Goal: Complete application form

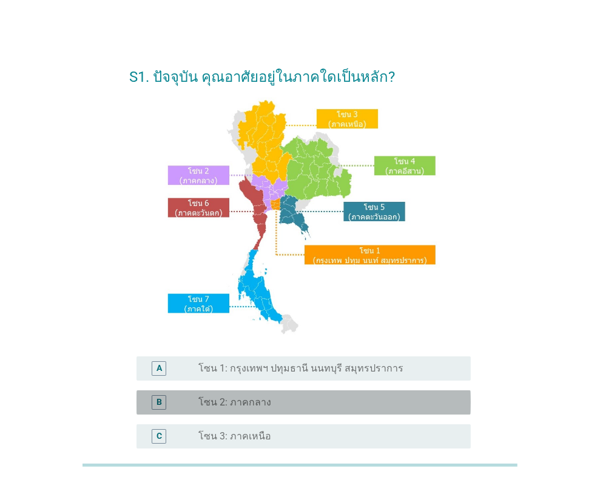
click at [296, 400] on div "radio_button_unchecked โซน 2: ภาคกลาง" at bounding box center [324, 403] width 253 height 12
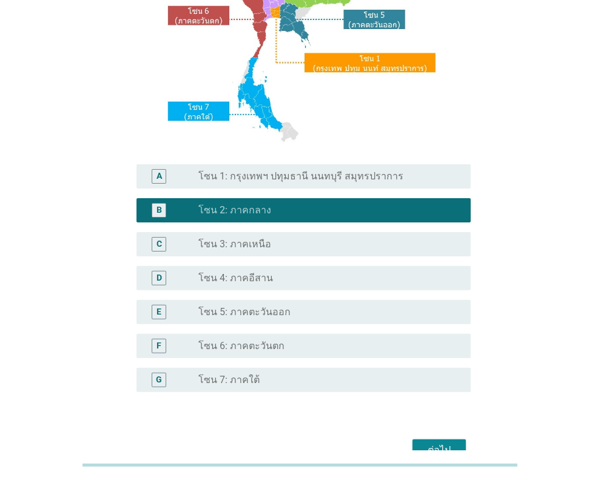
scroll to position [260, 0]
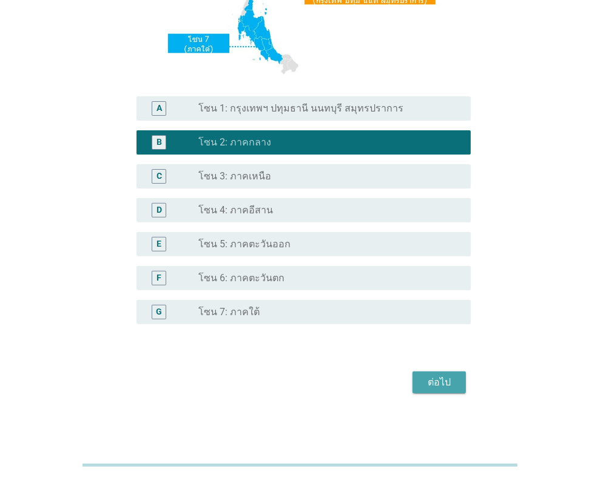
click at [435, 378] on div "ต่อไป" at bounding box center [439, 382] width 34 height 15
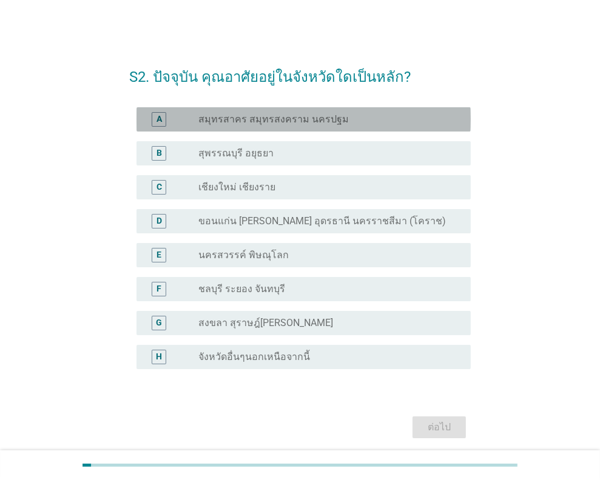
click at [323, 123] on label "สมุทรสาคร สมุทรสงคราม นครปฐม" at bounding box center [273, 119] width 150 height 12
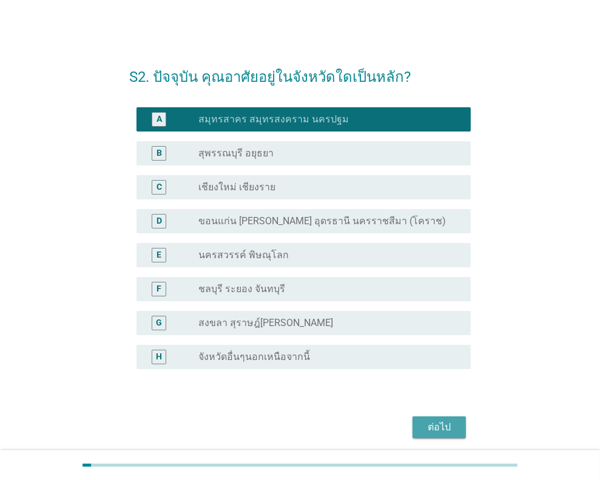
click at [448, 427] on div "ต่อไป" at bounding box center [439, 427] width 34 height 15
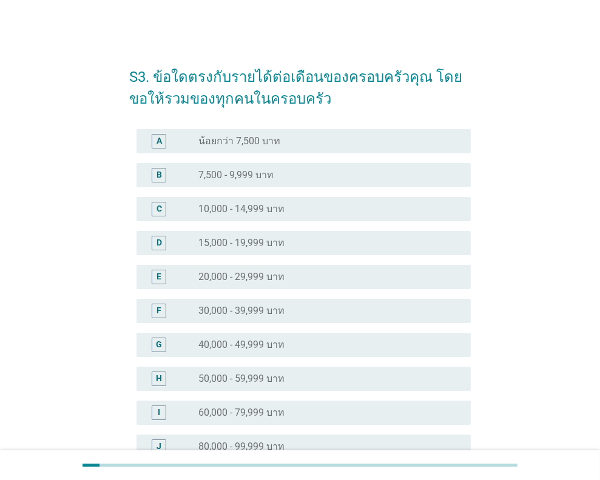
drag, startPoint x: 262, startPoint y: 375, endPoint x: 266, endPoint y: 369, distance: 7.1
click at [263, 375] on label "50,000 - 59,999 บาท" at bounding box center [241, 379] width 86 height 12
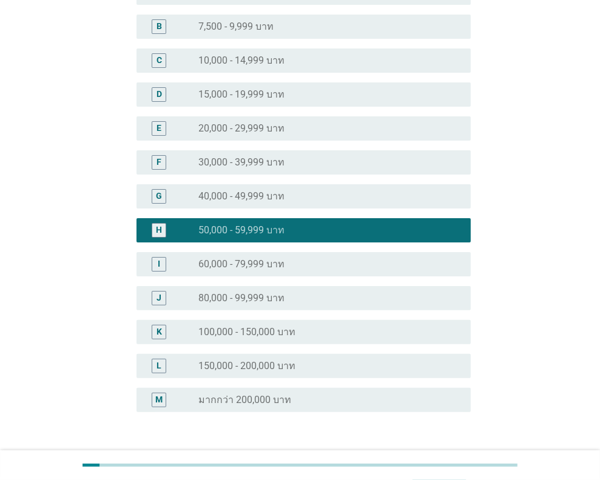
scroll to position [236, 0]
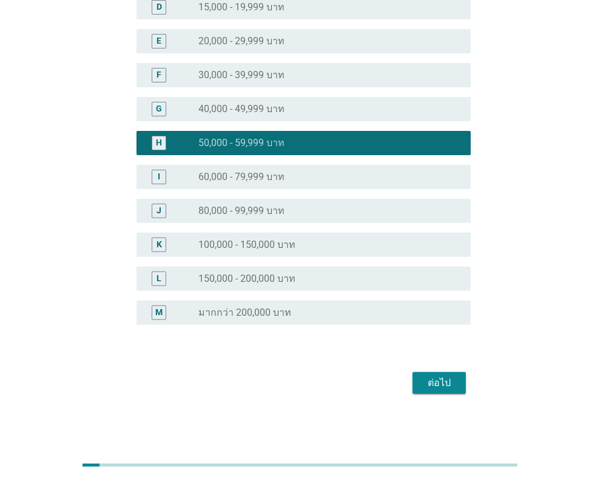
click at [425, 385] on div "ต่อไป" at bounding box center [439, 383] width 34 height 15
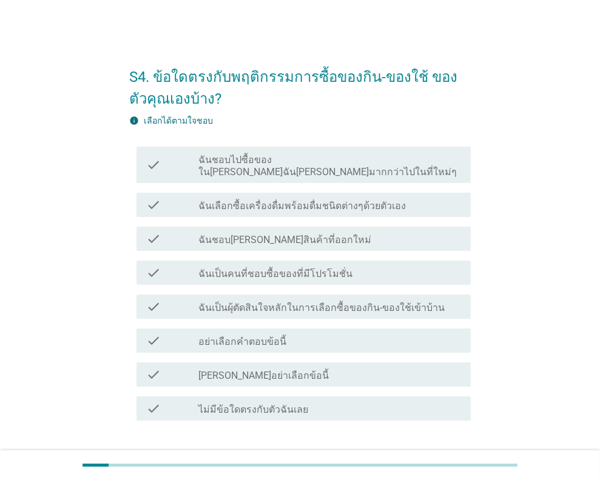
click at [417, 198] on div "check_box_outline_blank ฉันเลือกซื้อเครื่องดื่มพร้อมดื่มชนิดต่างๆด้วยตัวเอง" at bounding box center [329, 205] width 263 height 15
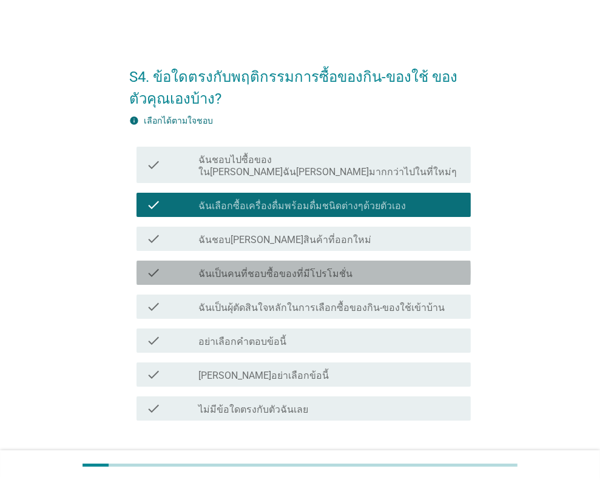
click at [299, 268] on label "ฉันเป็นคนที่ชอบซื้อของที่มีโปรโมชั่น" at bounding box center [275, 274] width 154 height 12
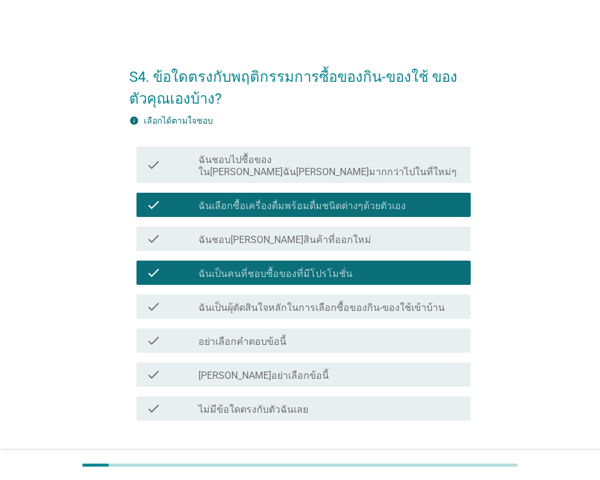
click at [263, 302] on label "ฉันเป็นผุ้ตัดสินใจหลักในการเลือกซื้อของกิน-ของใช้เข้าบ้าน" at bounding box center [321, 308] width 246 height 12
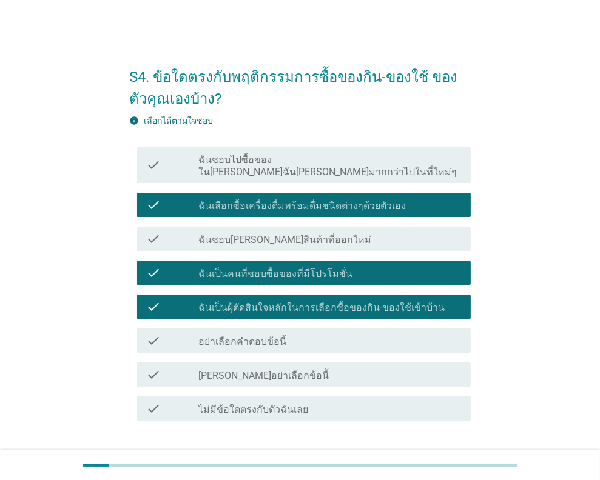
click at [421, 454] on button "ต่อไป" at bounding box center [438, 465] width 53 height 22
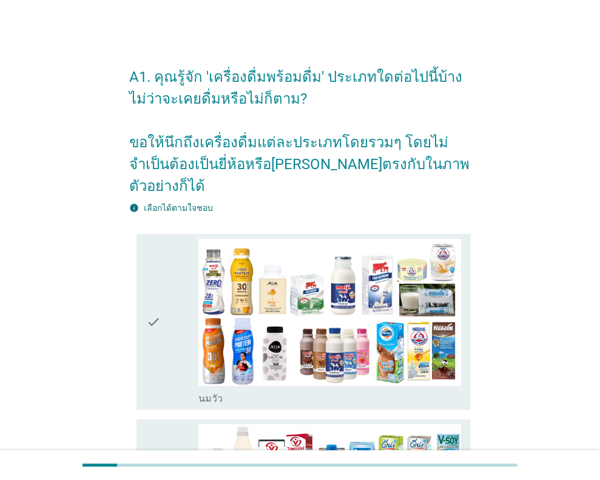
click at [149, 300] on icon "check" at bounding box center [153, 322] width 15 height 166
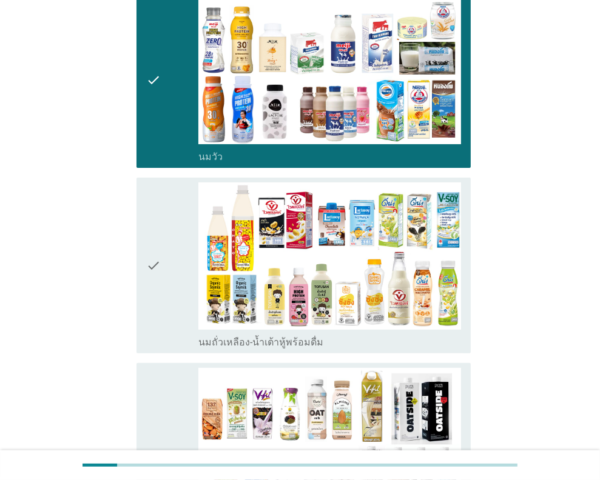
click at [155, 264] on icon "check" at bounding box center [153, 266] width 15 height 166
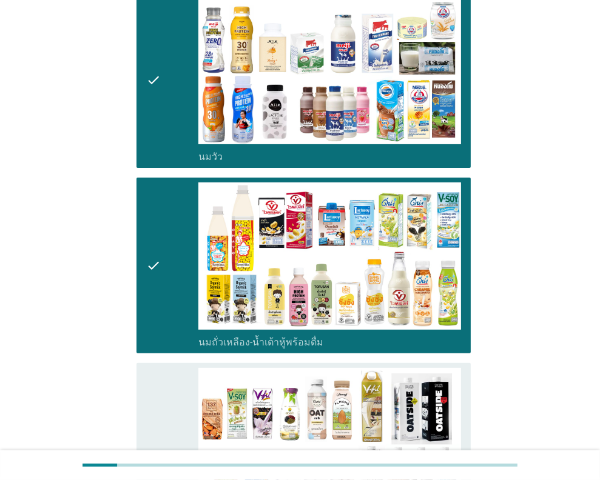
scroll to position [364, 0]
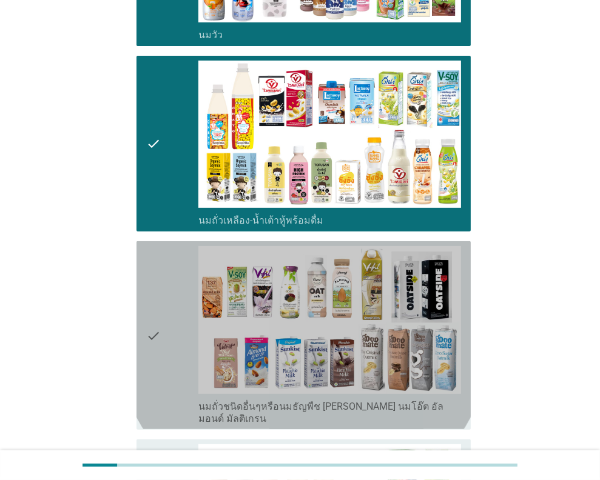
click at [164, 315] on div "check" at bounding box center [172, 335] width 53 height 178
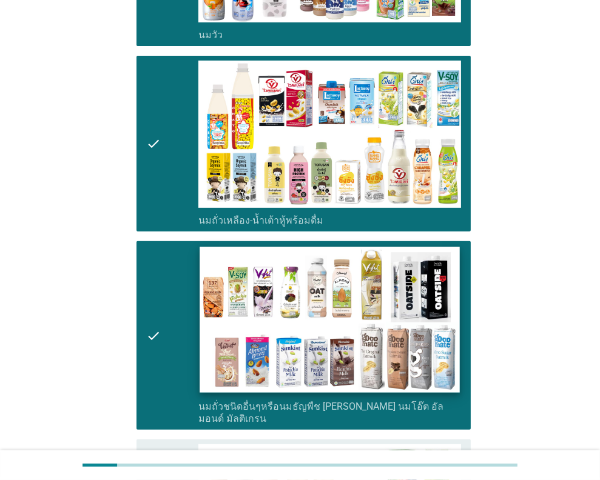
scroll to position [484, 0]
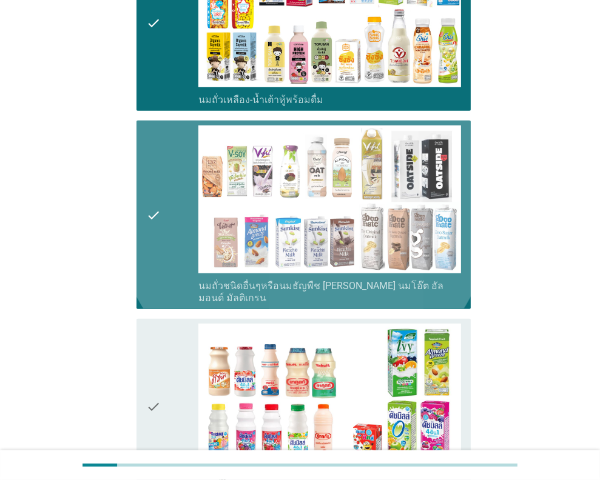
click at [176, 207] on div "check" at bounding box center [172, 215] width 53 height 178
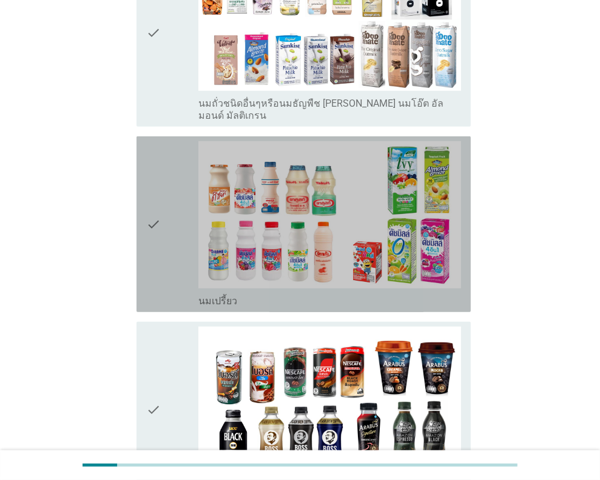
click at [158, 202] on icon "check" at bounding box center [153, 224] width 15 height 166
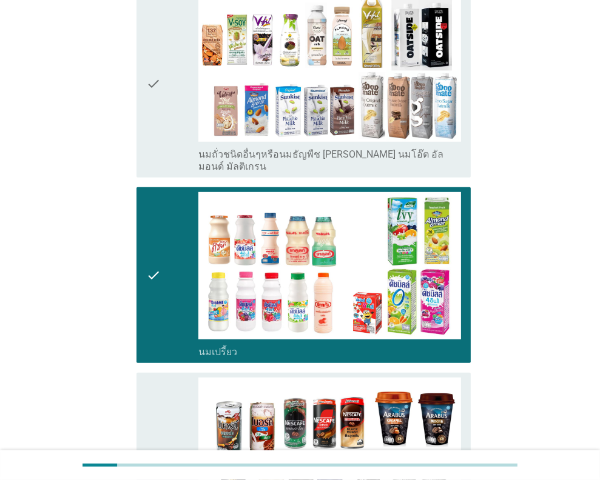
scroll to position [910, 0]
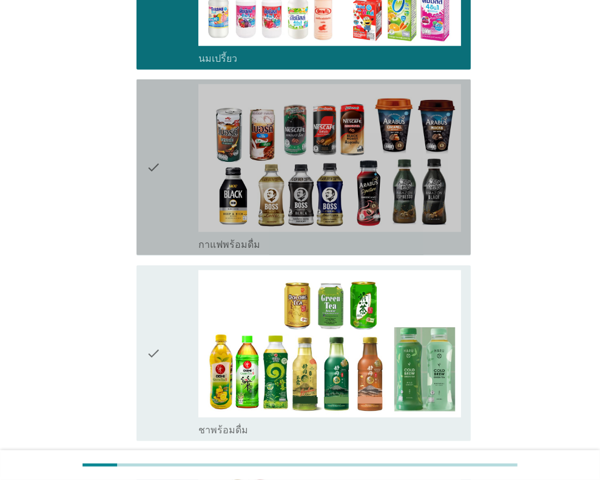
click at [161, 144] on div "check" at bounding box center [172, 167] width 53 height 166
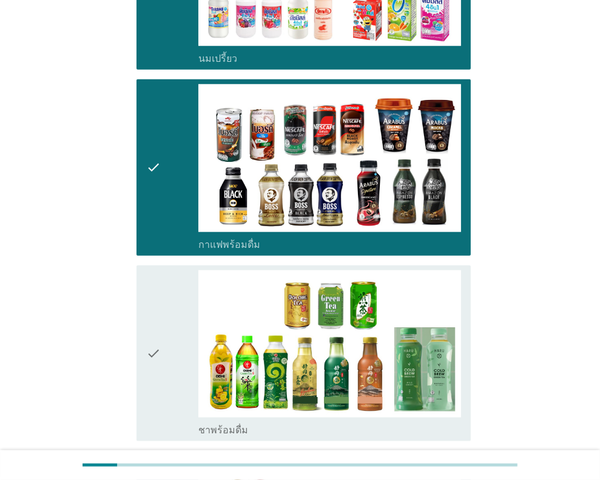
click at [153, 305] on icon "check" at bounding box center [153, 353] width 15 height 166
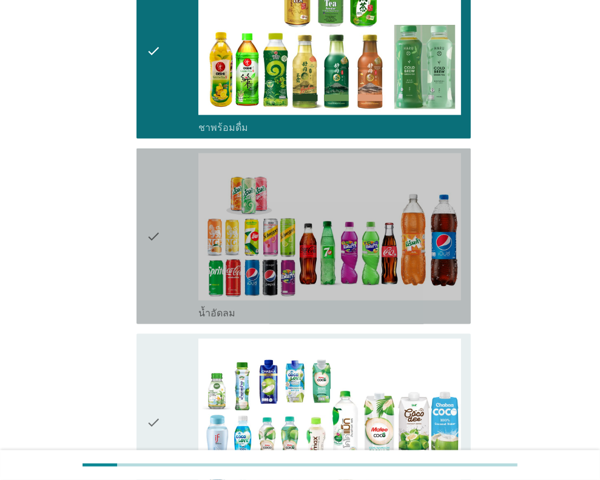
click at [141, 233] on div "check check_box_outline_blank น้ำอัดลม" at bounding box center [303, 237] width 334 height 176
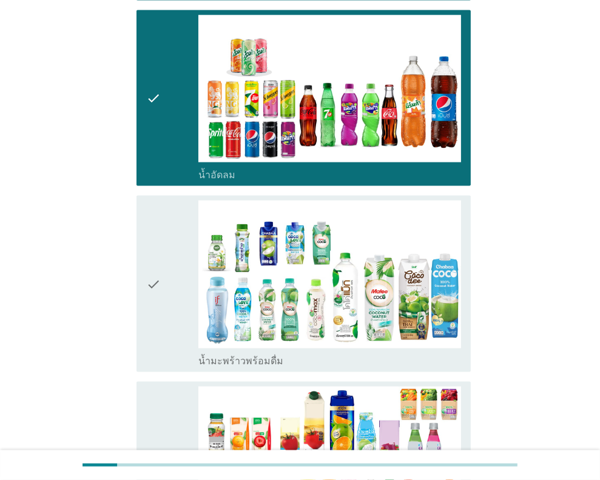
scroll to position [1455, 0]
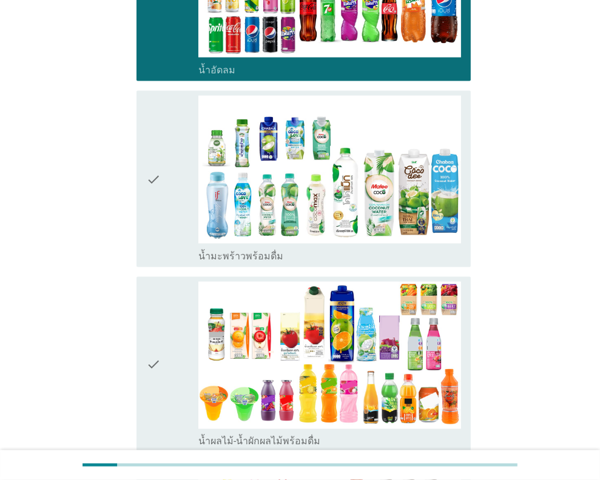
click at [141, 199] on div "check check_box_outline_blank น้ำมะพร้าวพร้อมดื่ม" at bounding box center [303, 179] width 334 height 176
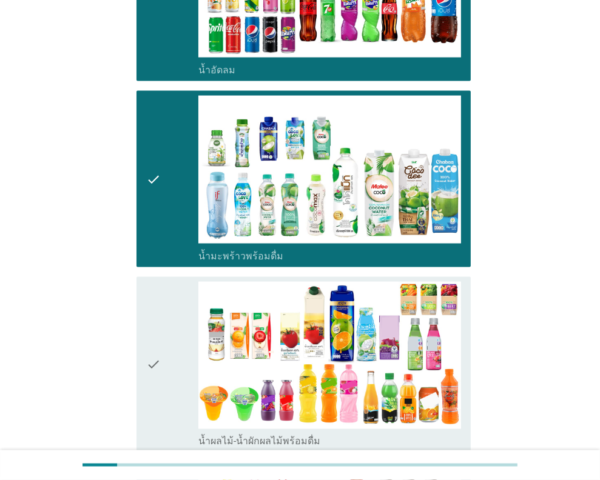
click at [136, 305] on div "check check_box_outline_blank น้ำผลไม้-น้ำผักผลไม้พร้อมดื่ม" at bounding box center [303, 365] width 334 height 176
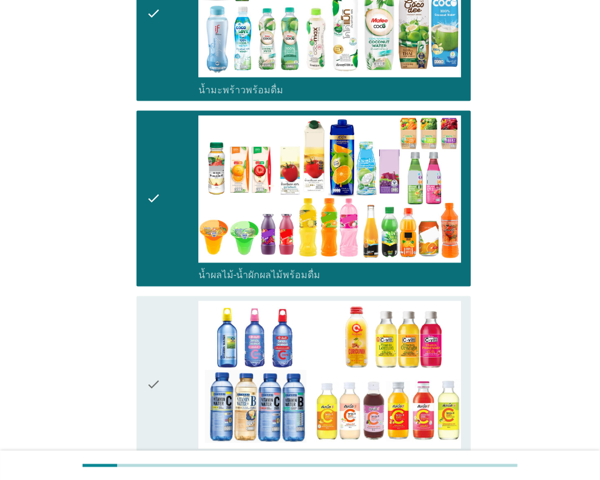
scroll to position [1698, 0]
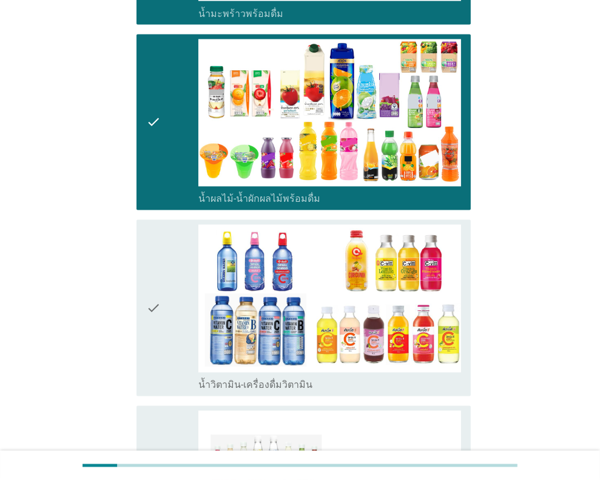
click at [153, 284] on icon "check" at bounding box center [153, 308] width 15 height 166
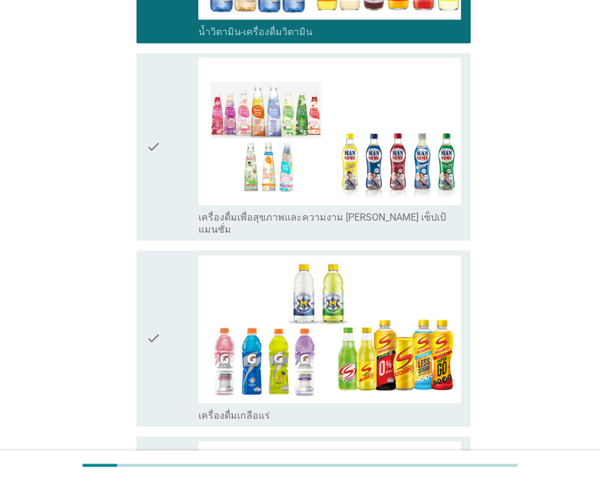
scroll to position [2061, 0]
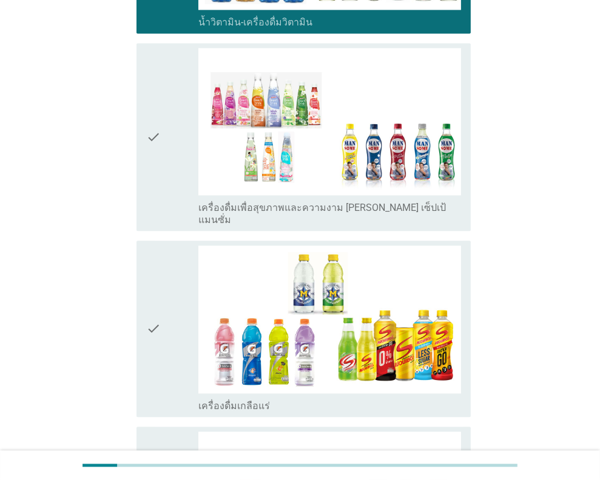
drag, startPoint x: 157, startPoint y: 147, endPoint x: 204, endPoint y: 307, distance: 166.3
click at [158, 151] on icon "check" at bounding box center [153, 137] width 15 height 178
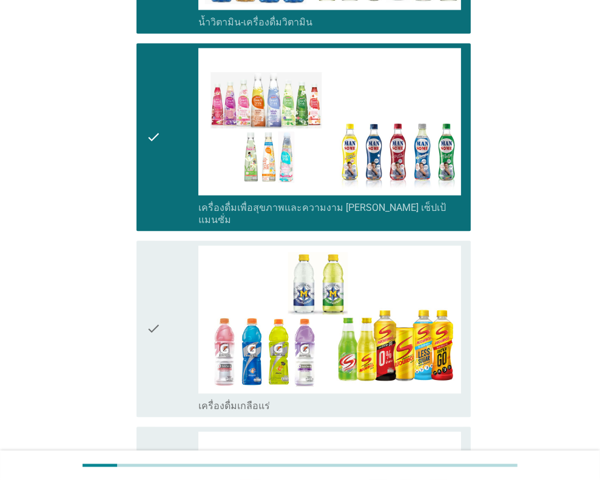
drag, startPoint x: 170, startPoint y: 287, endPoint x: 180, endPoint y: 294, distance: 12.6
click at [170, 289] on div "check" at bounding box center [172, 329] width 53 height 166
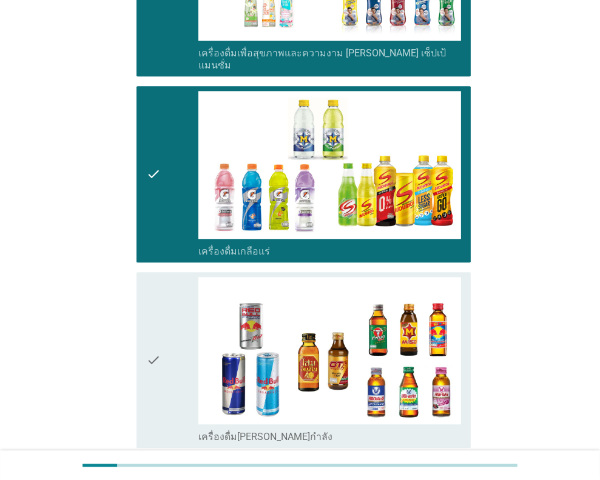
scroll to position [2364, 0]
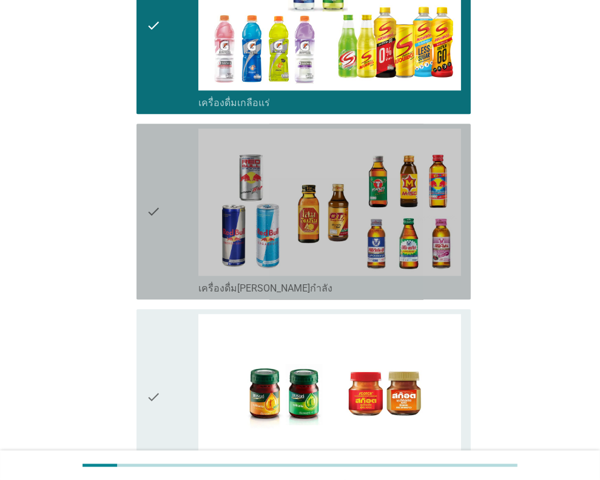
click at [161, 181] on div "check" at bounding box center [172, 212] width 53 height 166
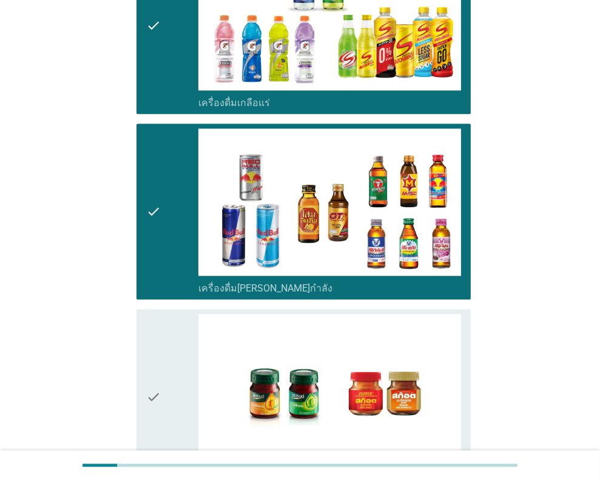
click at [164, 339] on div "check" at bounding box center [172, 397] width 53 height 166
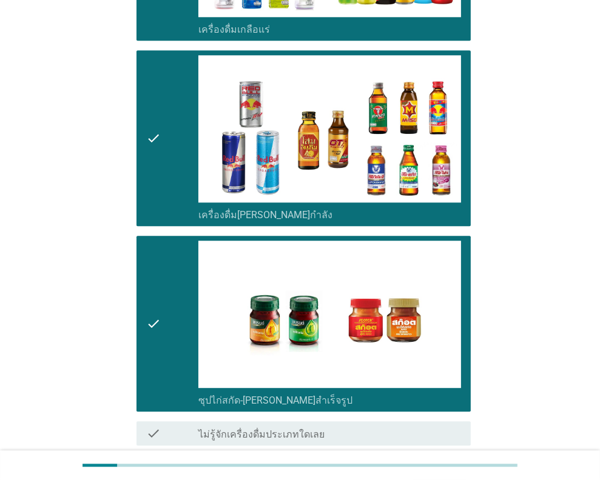
scroll to position [2501, 0]
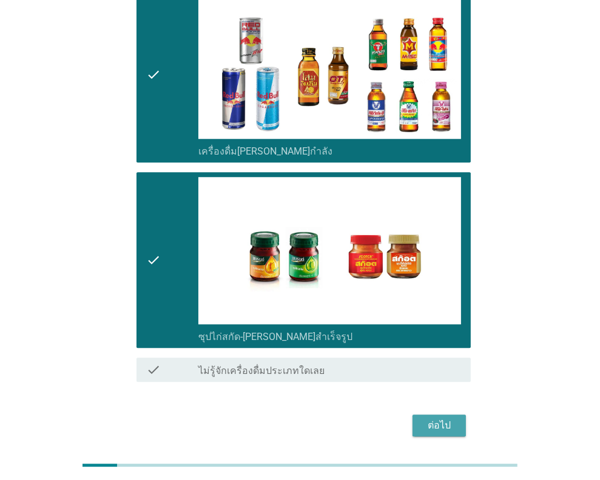
click at [430, 415] on button "ต่อไป" at bounding box center [438, 426] width 53 height 22
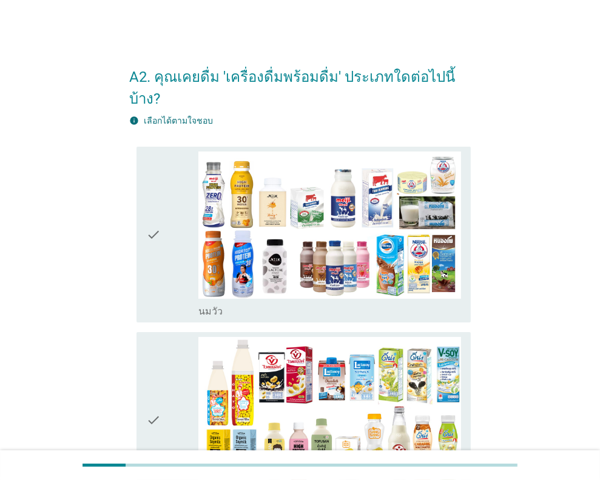
click at [161, 212] on div "check" at bounding box center [172, 235] width 53 height 166
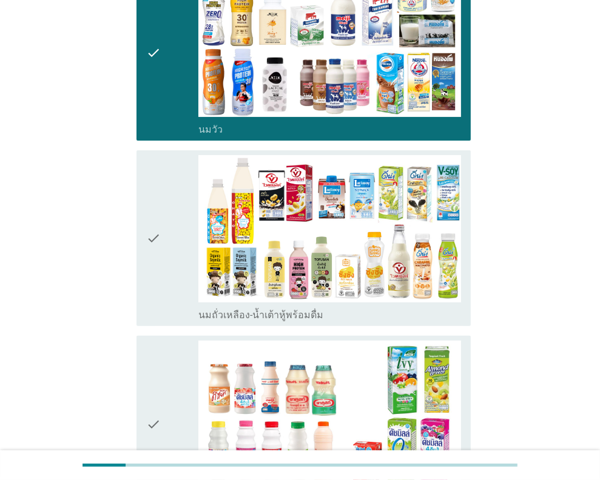
click at [151, 223] on icon "check" at bounding box center [153, 238] width 15 height 166
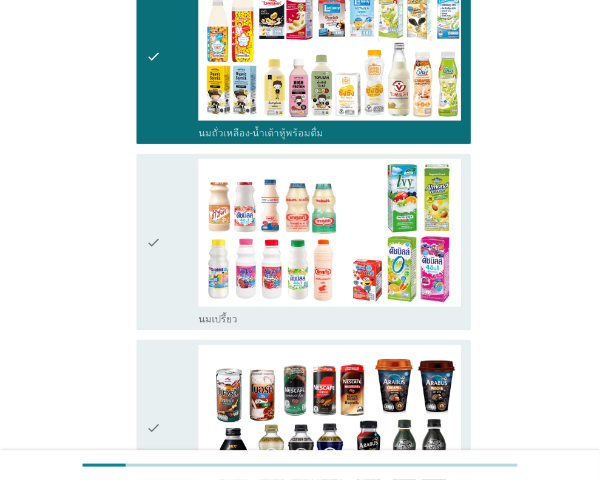
click at [154, 227] on icon "check" at bounding box center [153, 242] width 15 height 166
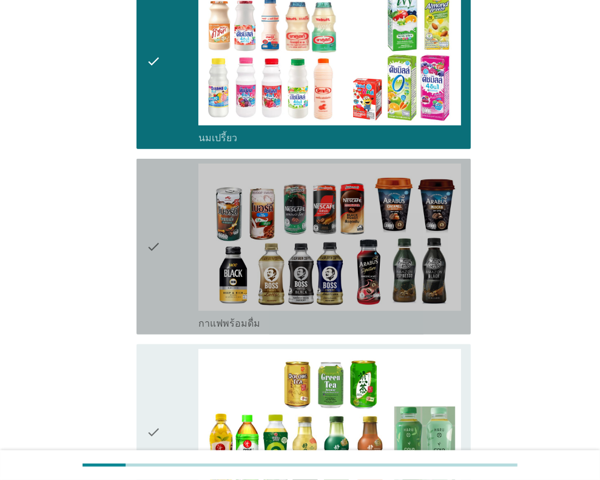
click at [155, 226] on icon "check" at bounding box center [153, 247] width 15 height 166
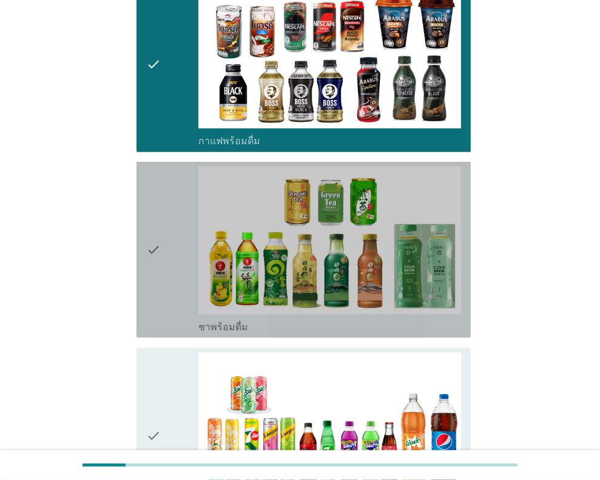
click at [160, 223] on icon "check" at bounding box center [153, 250] width 15 height 166
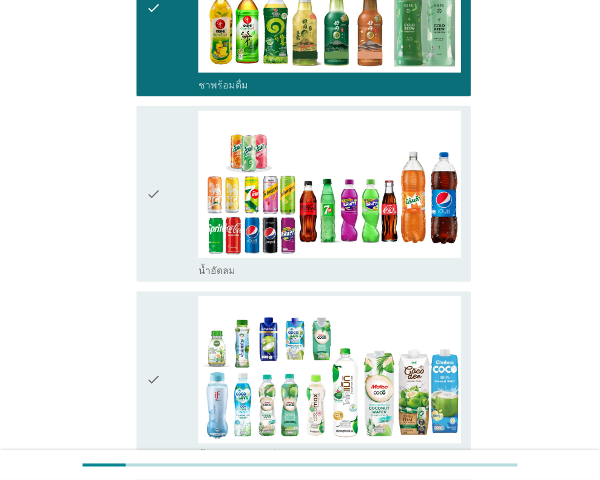
click at [161, 195] on div "check" at bounding box center [172, 194] width 53 height 166
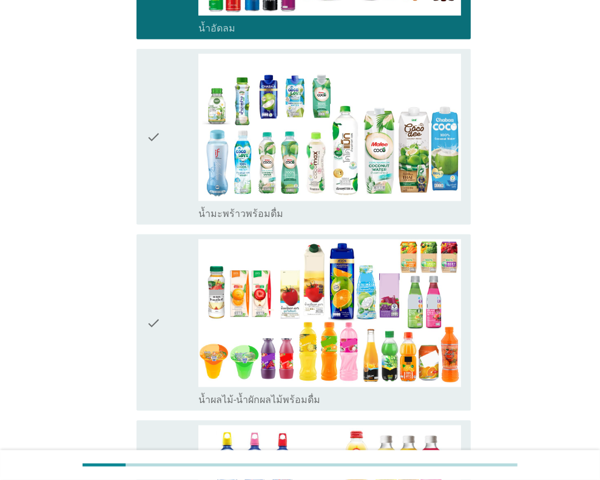
click at [162, 147] on div "check" at bounding box center [172, 137] width 53 height 166
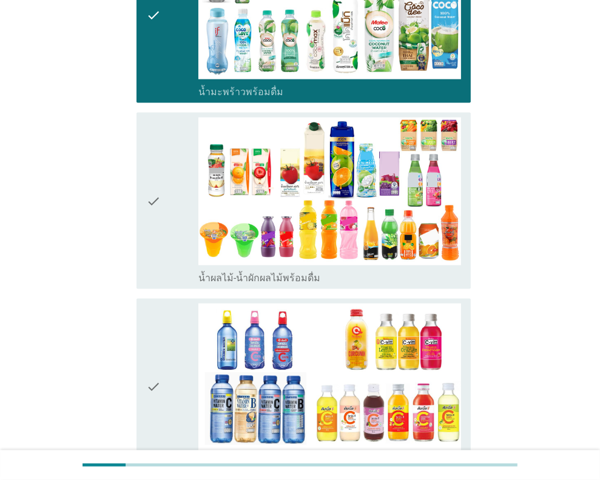
click at [167, 181] on div "check" at bounding box center [172, 201] width 53 height 166
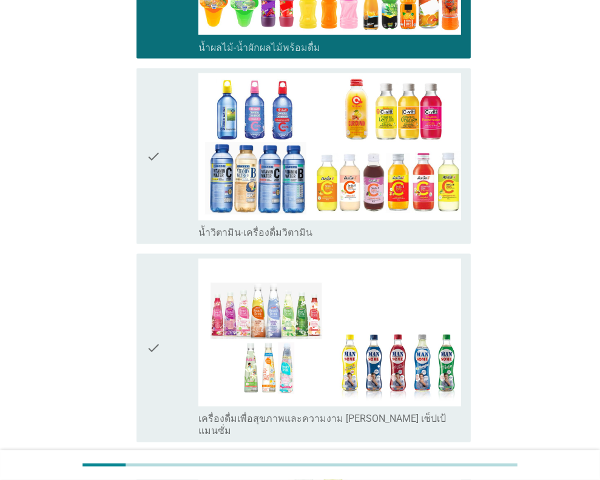
scroll to position [1577, 0]
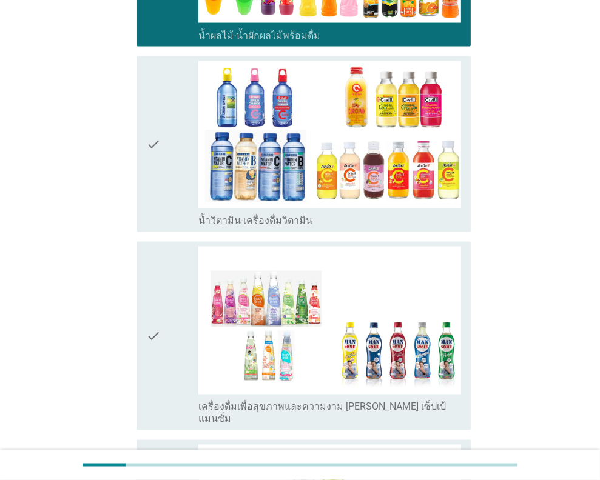
click at [159, 181] on icon "check" at bounding box center [153, 144] width 15 height 166
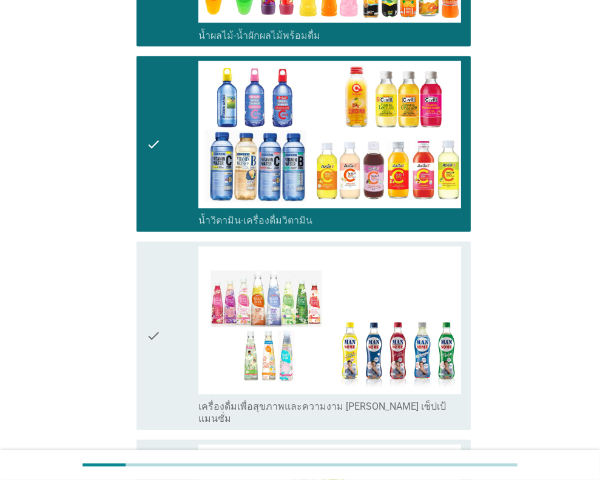
click at [177, 293] on div "check" at bounding box center [172, 336] width 53 height 178
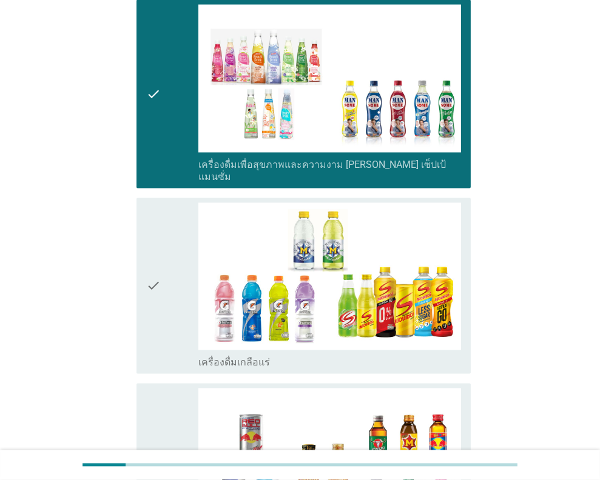
click at [170, 269] on div "check" at bounding box center [172, 286] width 53 height 166
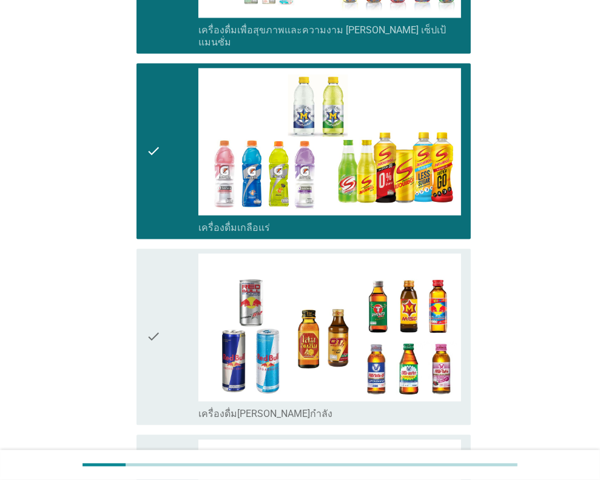
scroll to position [2061, 0]
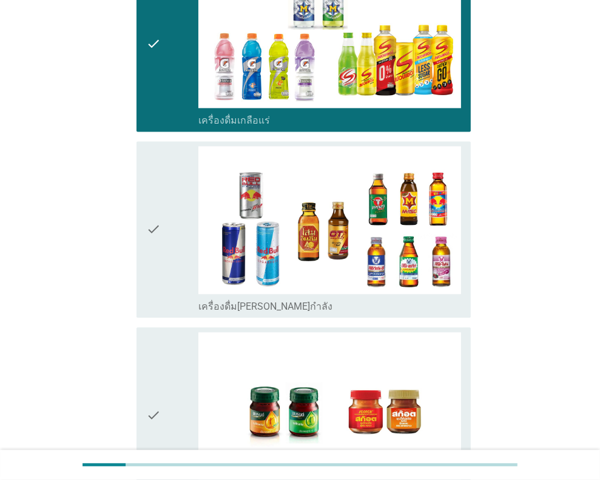
click at [172, 249] on div "check" at bounding box center [172, 229] width 53 height 166
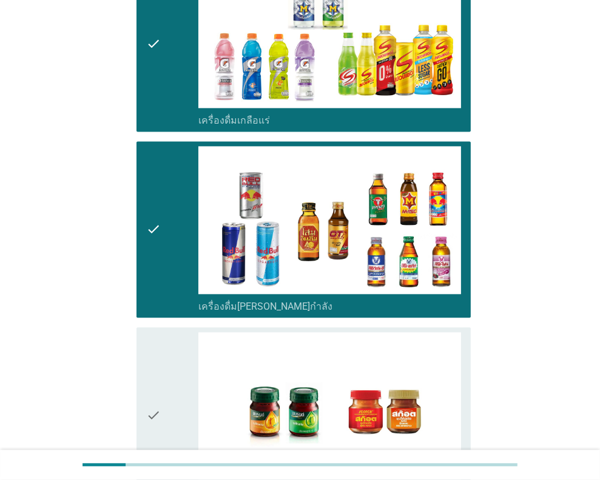
click at [184, 358] on div "check" at bounding box center [172, 415] width 53 height 166
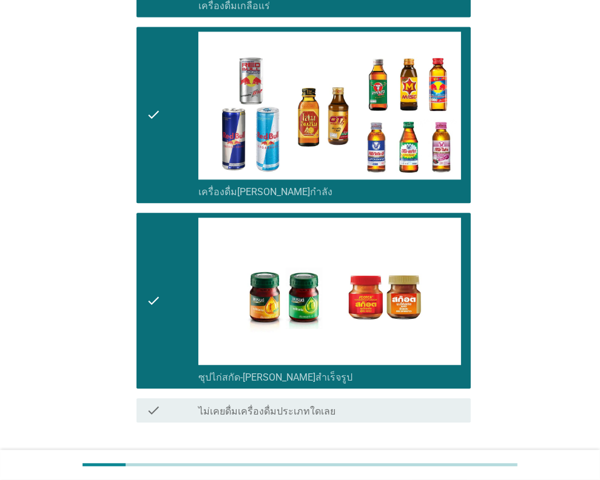
scroll to position [2228, 0]
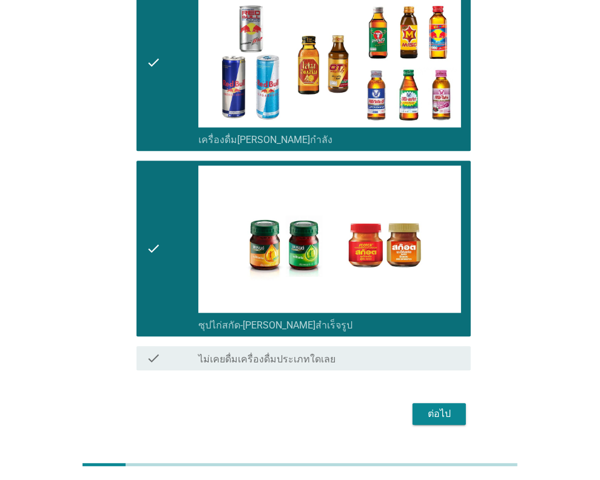
click at [451, 407] on div "ต่อไป" at bounding box center [439, 414] width 34 height 15
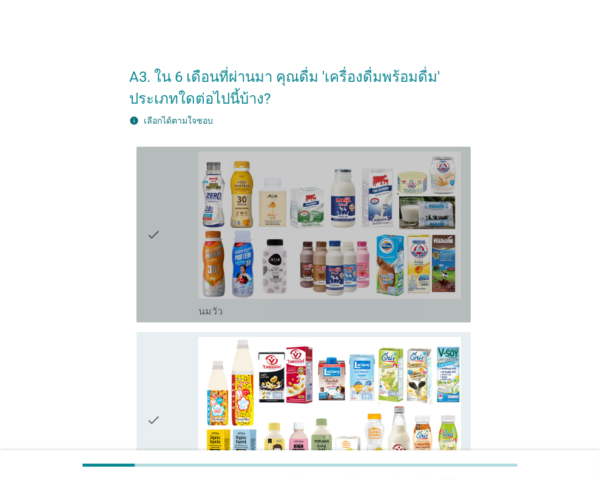
click at [156, 235] on icon "check" at bounding box center [153, 235] width 15 height 166
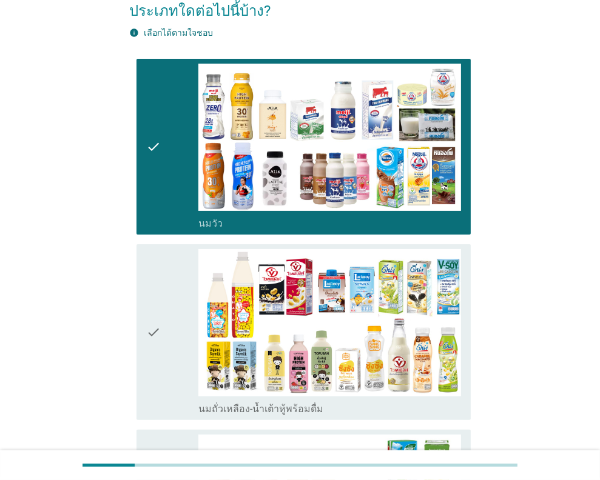
scroll to position [182, 0]
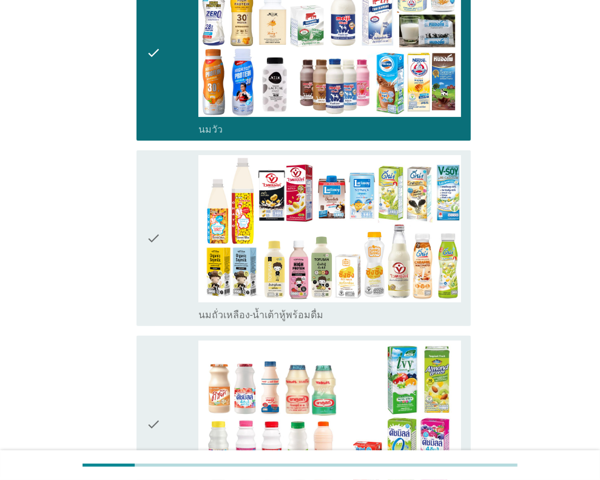
click at [167, 231] on div "check" at bounding box center [172, 238] width 53 height 166
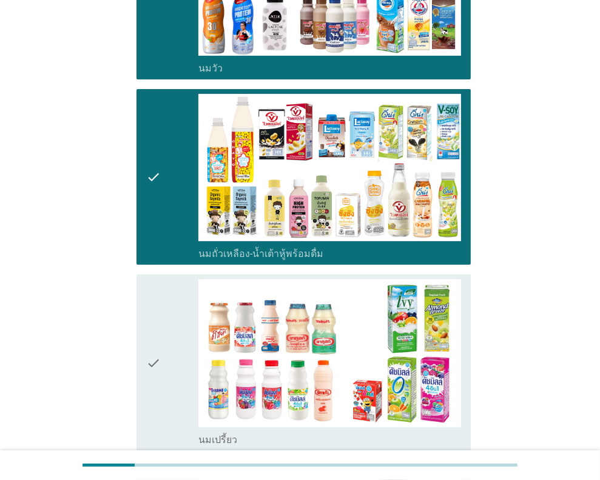
scroll to position [303, 0]
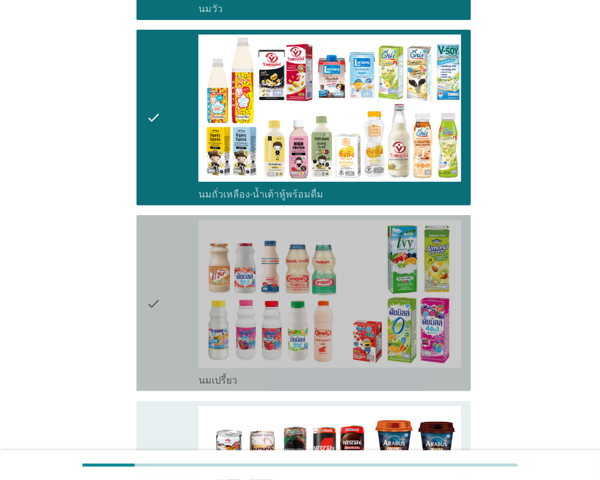
click at [146, 293] on icon "check" at bounding box center [153, 303] width 15 height 166
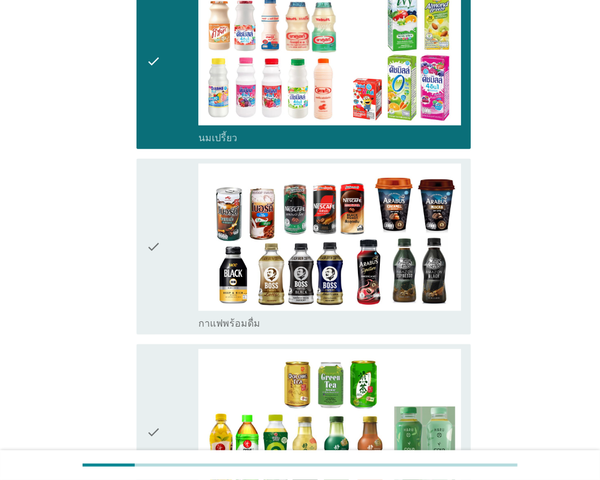
scroll to position [728, 0]
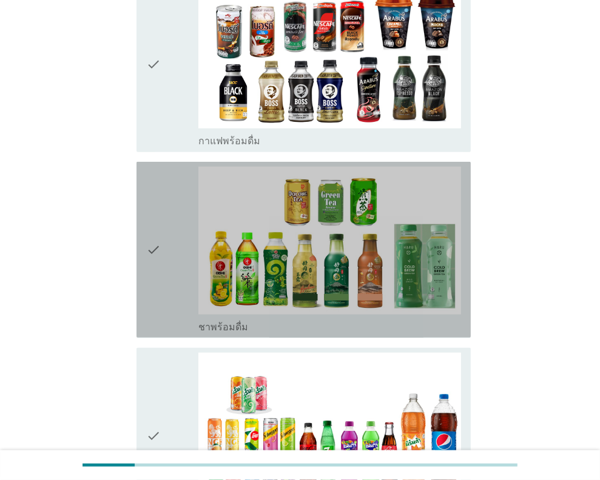
click at [165, 278] on div "check" at bounding box center [172, 250] width 53 height 166
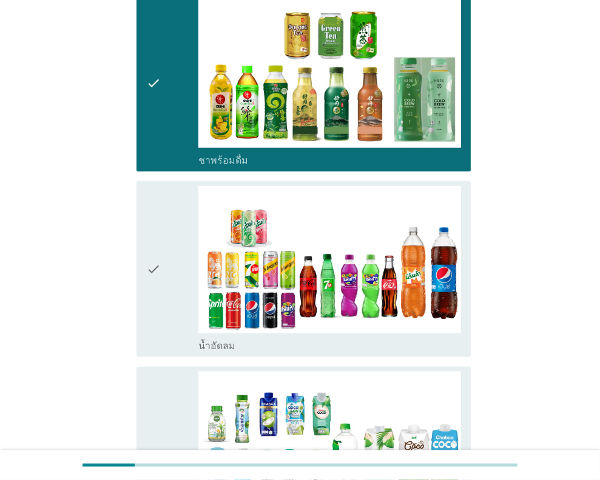
scroll to position [1030, 0]
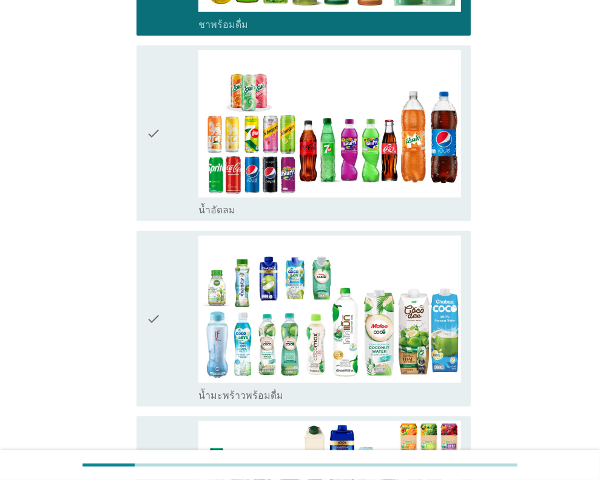
click at [161, 151] on div "check" at bounding box center [172, 133] width 53 height 166
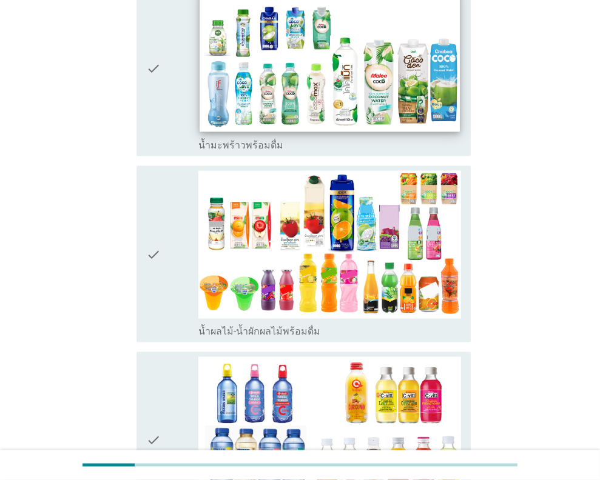
scroll to position [1334, 0]
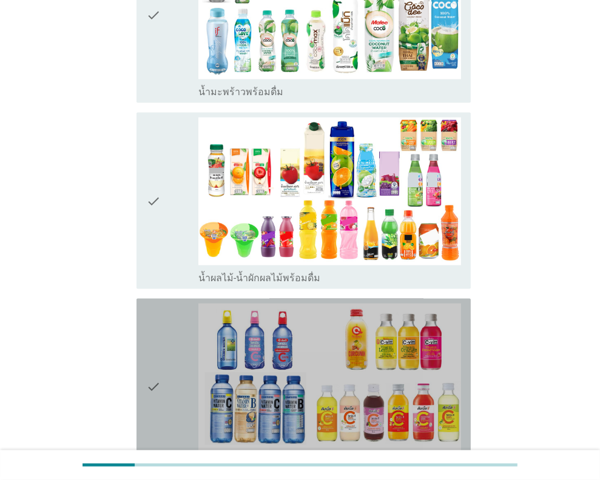
click at [161, 349] on div "check" at bounding box center [172, 387] width 53 height 166
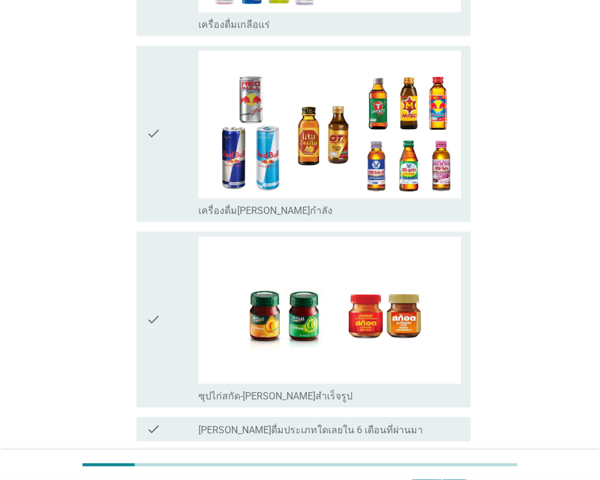
scroll to position [2250, 0]
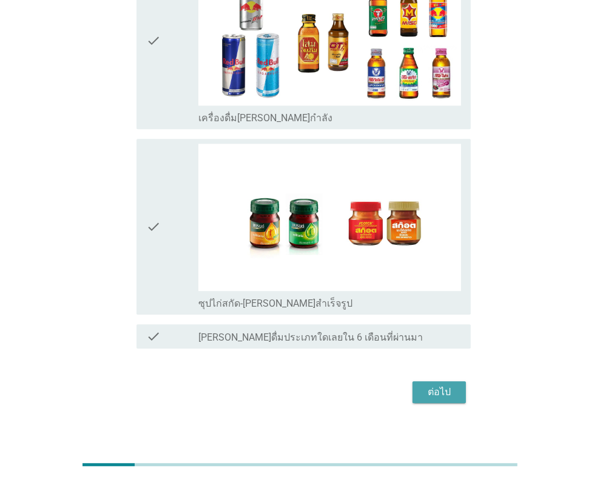
click at [433, 385] on div "ต่อไป" at bounding box center [439, 392] width 34 height 15
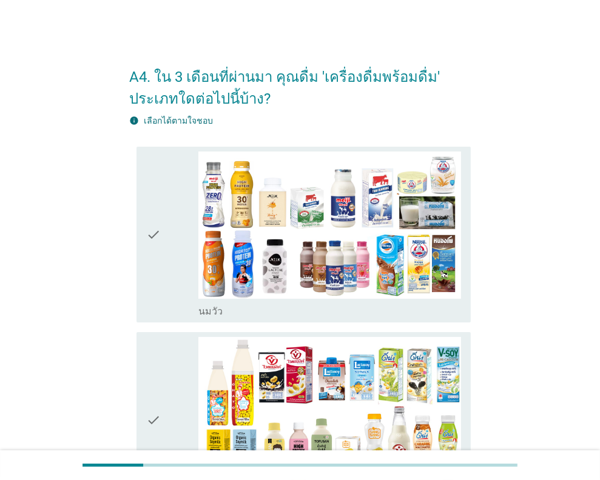
click at [149, 233] on icon "check" at bounding box center [153, 235] width 15 height 166
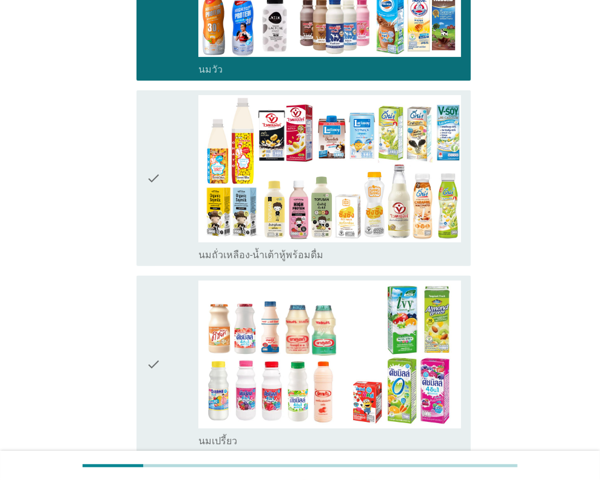
click at [164, 218] on div "check" at bounding box center [172, 178] width 53 height 166
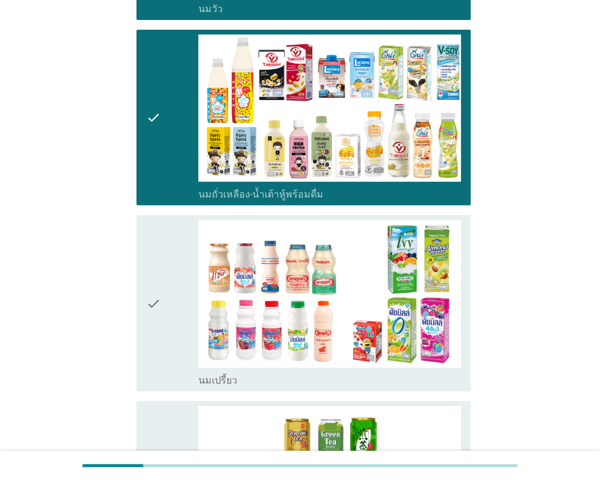
click at [172, 266] on div "check" at bounding box center [172, 303] width 53 height 166
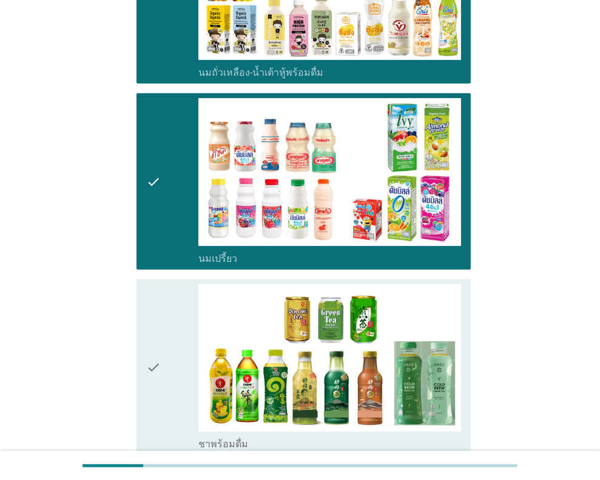
scroll to position [606, 0]
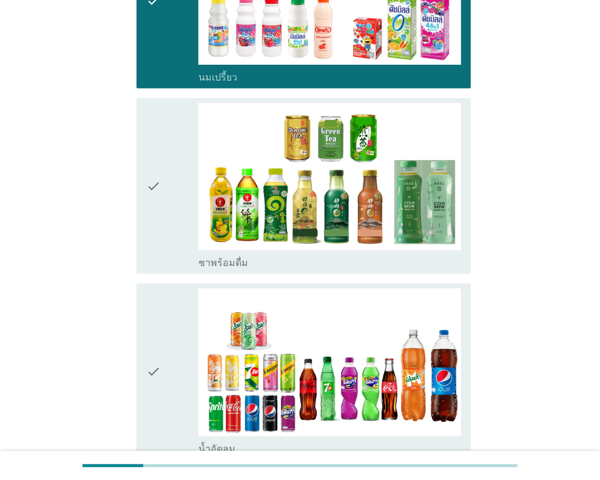
click at [191, 213] on div "check" at bounding box center [172, 186] width 53 height 166
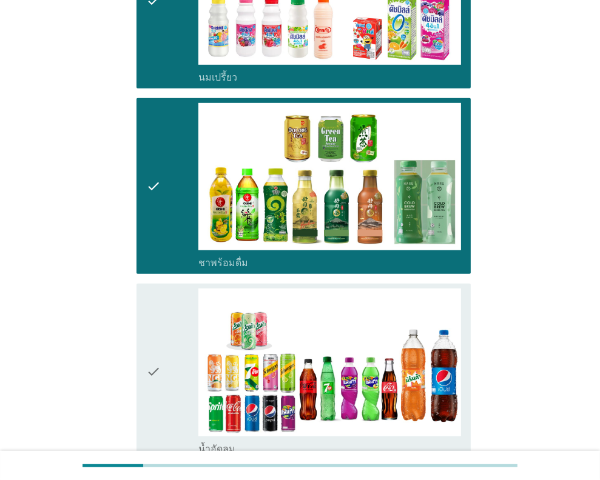
click at [190, 341] on div "check" at bounding box center [172, 372] width 53 height 166
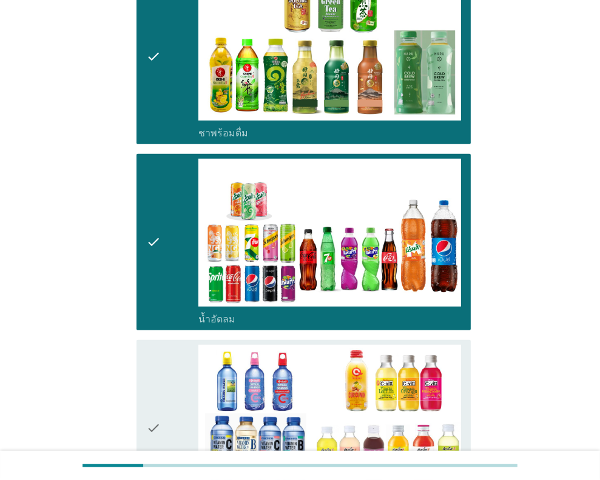
scroll to position [910, 0]
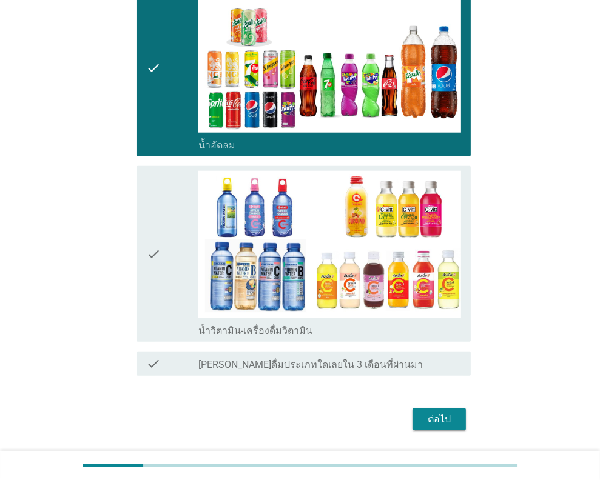
click at [435, 419] on div "ต่อไป" at bounding box center [439, 419] width 34 height 15
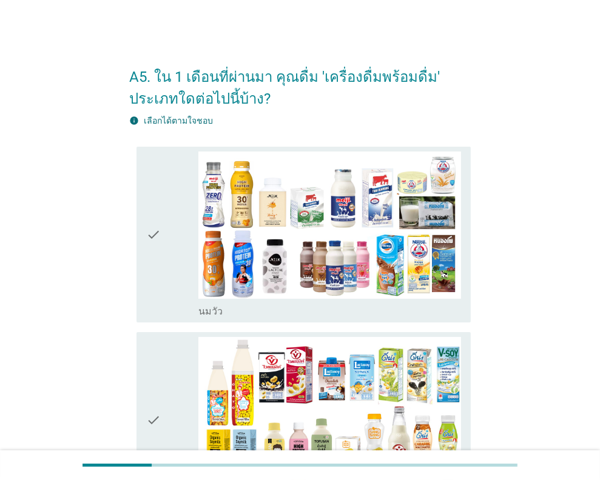
click at [170, 241] on div "check" at bounding box center [172, 235] width 53 height 166
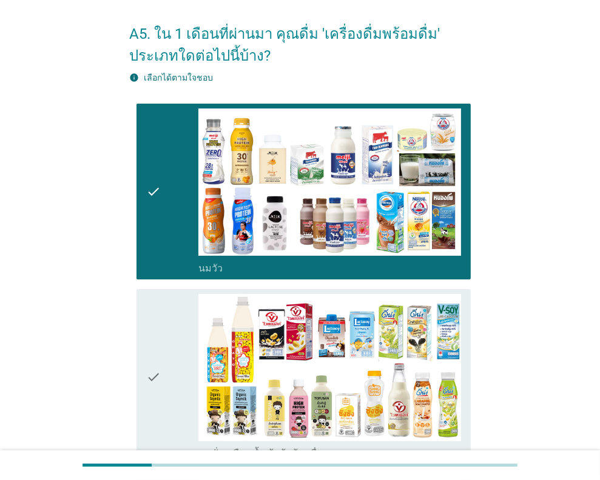
scroll to position [182, 0]
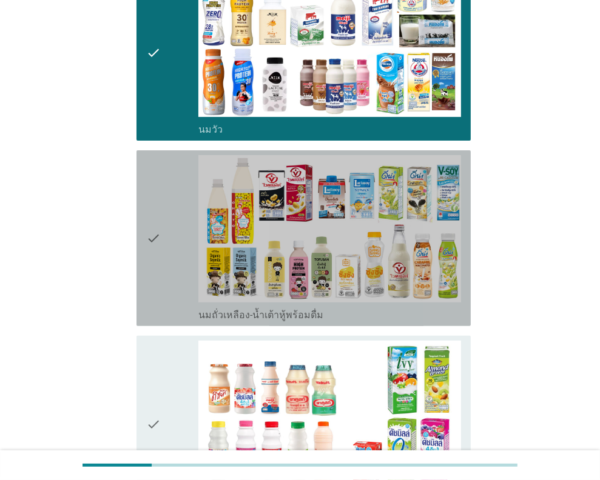
click at [176, 267] on div "check" at bounding box center [172, 238] width 53 height 166
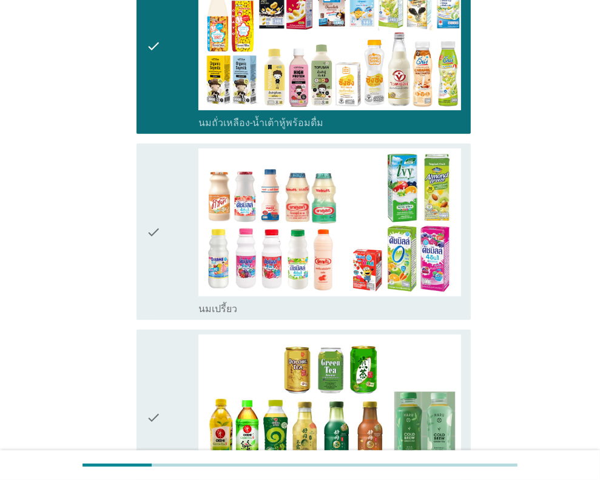
scroll to position [484, 0]
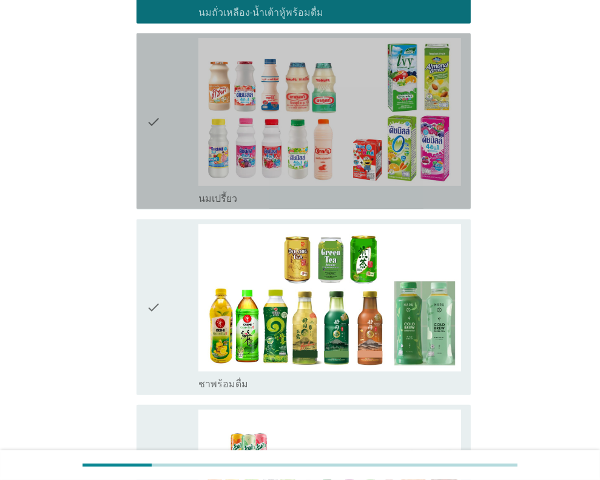
click at [159, 124] on icon "check" at bounding box center [153, 121] width 15 height 166
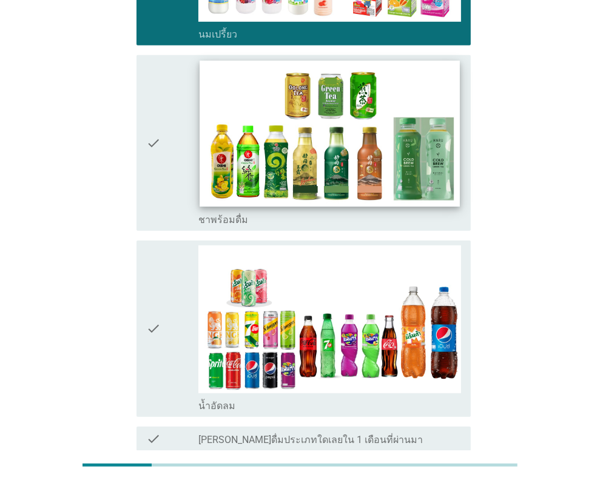
scroll to position [640, 0]
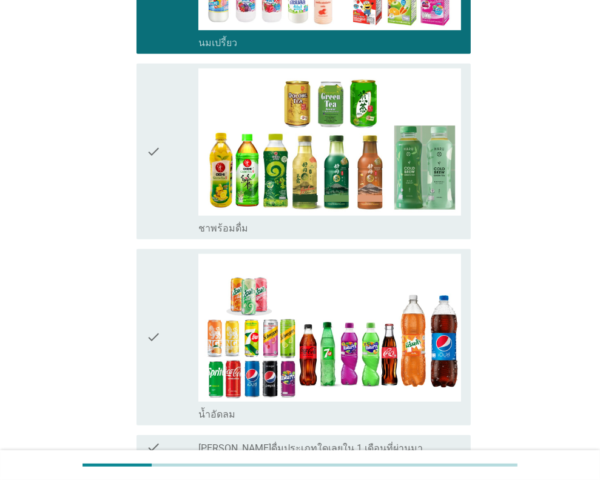
click at [198, 153] on div "check_box ชาพร้อมดื่ม" at bounding box center [329, 152] width 263 height 166
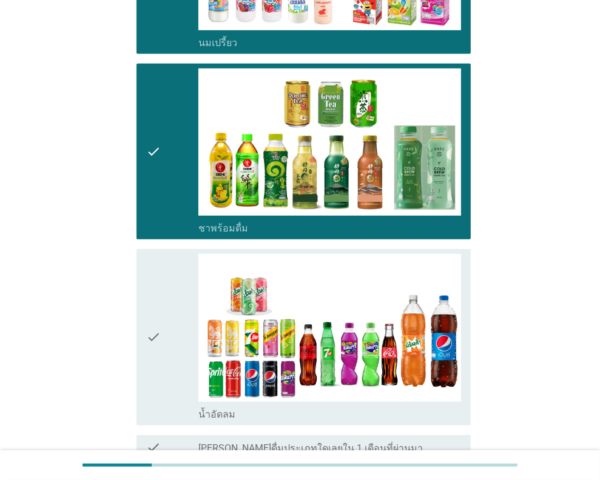
click at [187, 309] on div "check" at bounding box center [172, 337] width 53 height 166
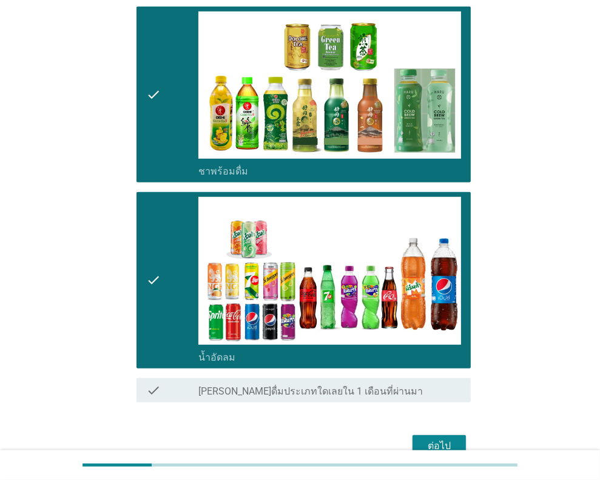
scroll to position [762, 0]
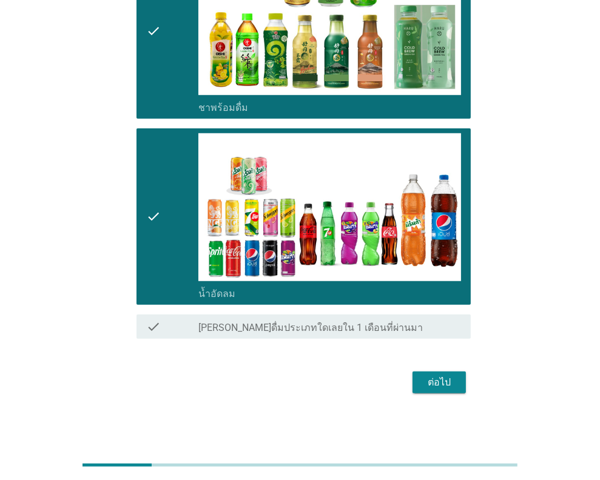
click at [440, 379] on div "ต่อไป" at bounding box center [439, 382] width 34 height 15
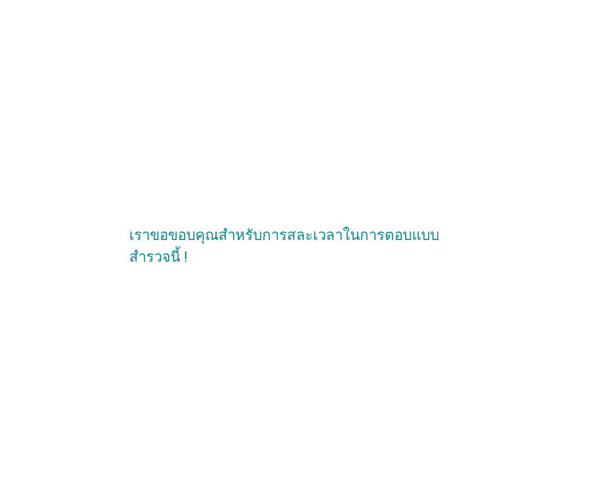
scroll to position [0, 0]
